Goal: Task Accomplishment & Management: Manage account settings

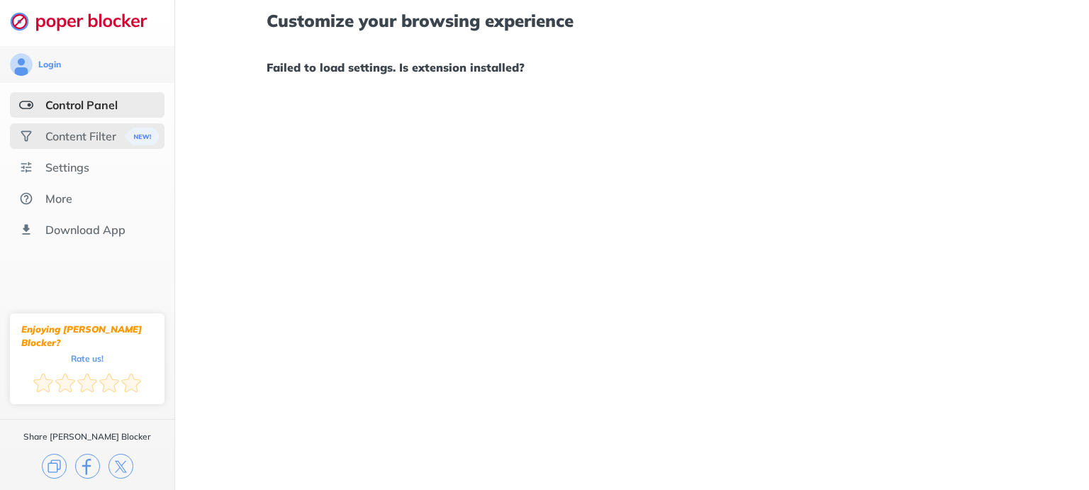
click at [68, 145] on div "Content Filter" at bounding box center [87, 136] width 155 height 26
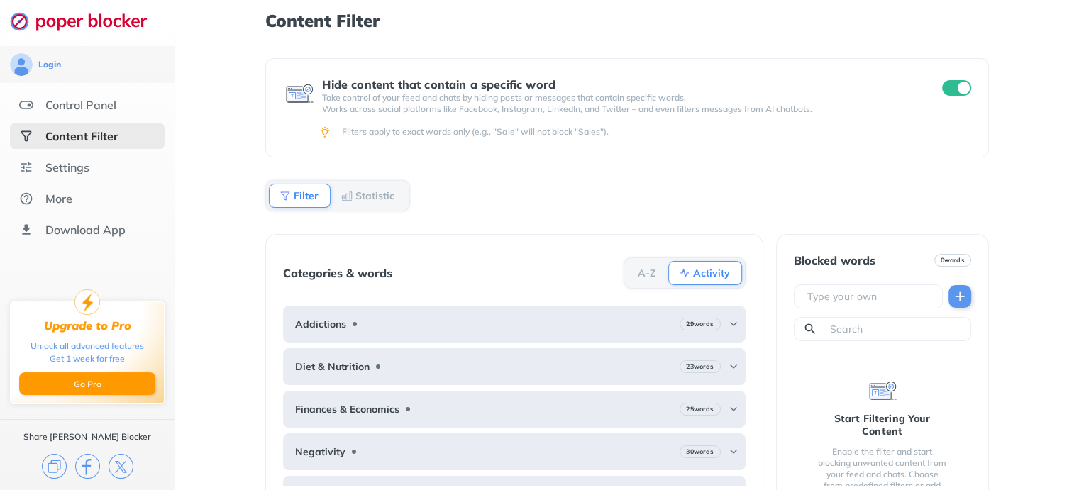
scroll to position [26, 0]
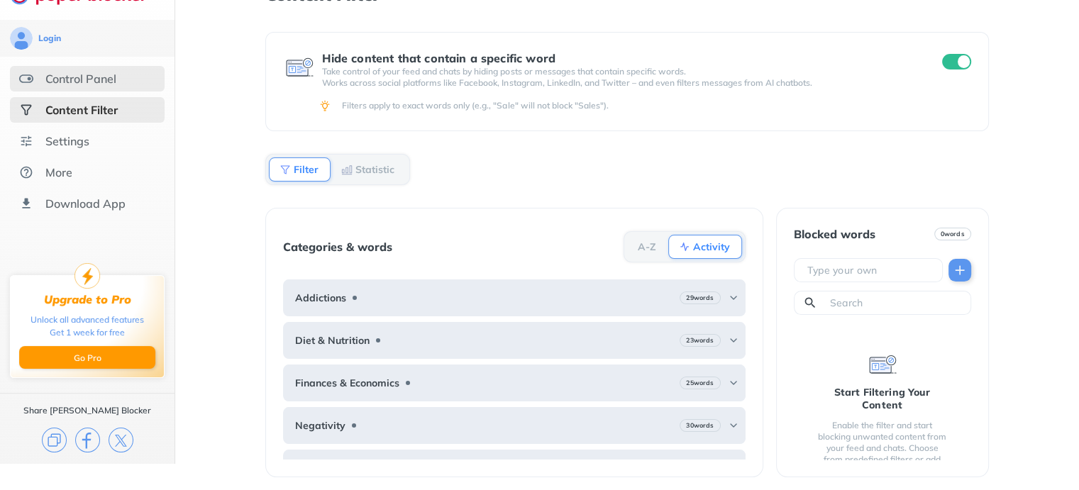
click at [93, 76] on div "Control Panel" at bounding box center [80, 79] width 71 height 14
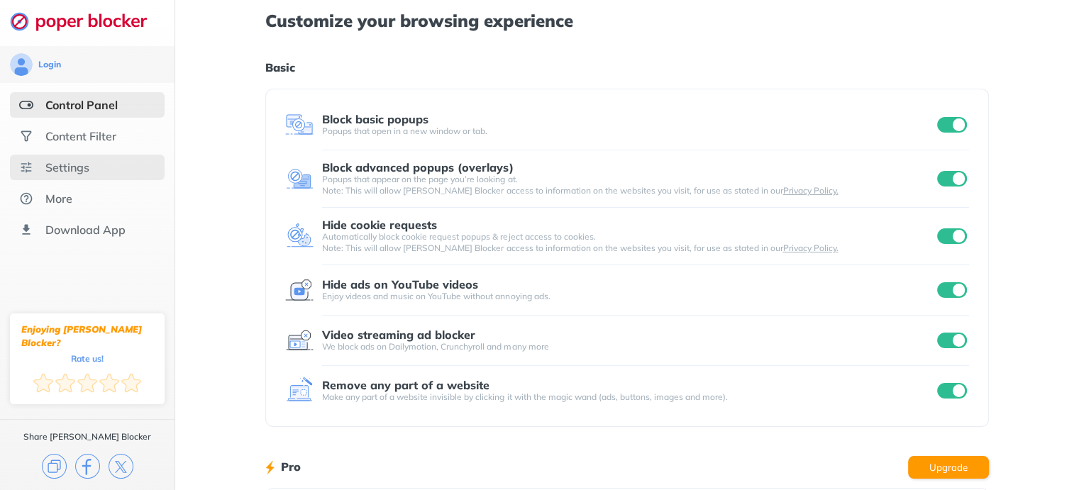
click at [108, 172] on div "Settings" at bounding box center [87, 168] width 155 height 26
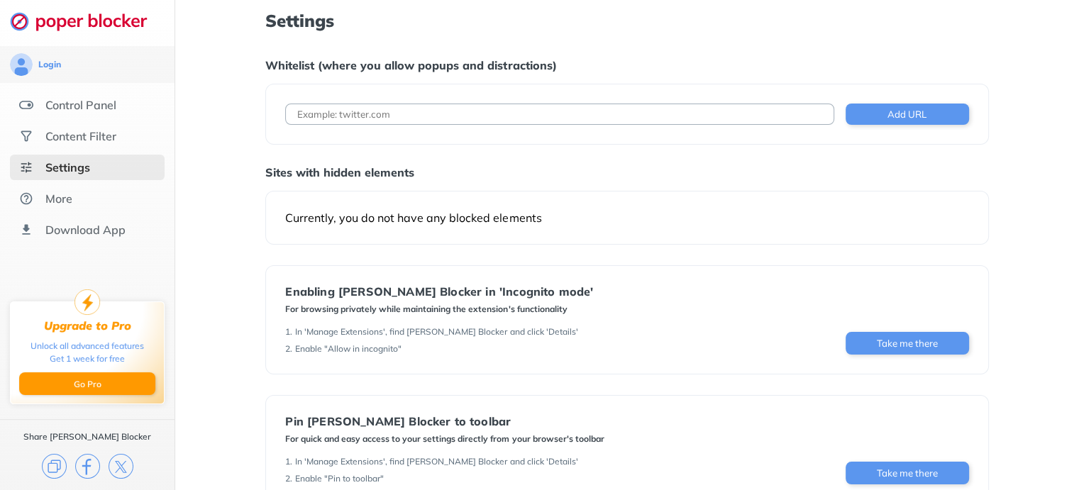
scroll to position [123, 0]
